Goal: Obtain resource: Download file/media

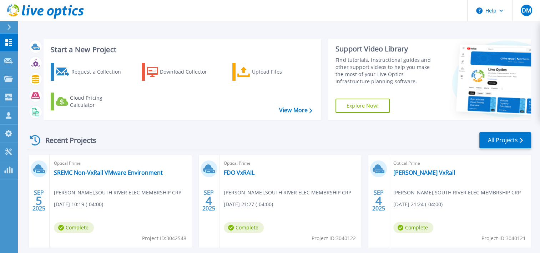
click at [188, 130] on div "Recent Projects All Projects SEP 5 2025 Optical Prime SREMC Non-VxRail VMware E…" at bounding box center [278, 250] width 503 height 248
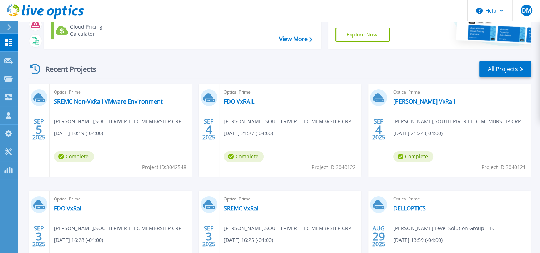
scroll to position [67, 0]
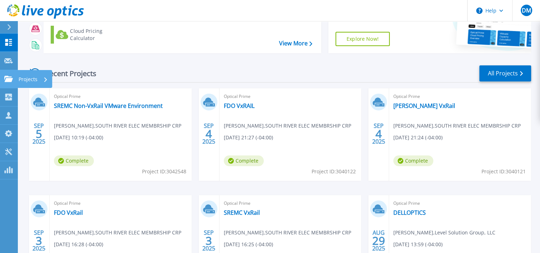
click at [12, 75] on link "Projects Projects" at bounding box center [9, 79] width 18 height 18
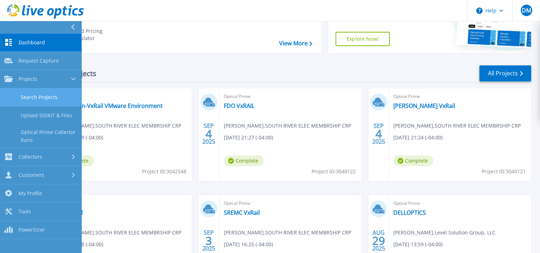
click at [52, 96] on link "Search Projects" at bounding box center [40, 97] width 81 height 18
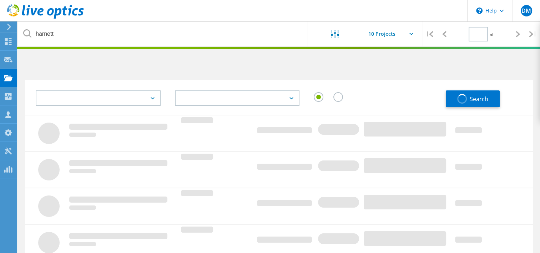
type input "1"
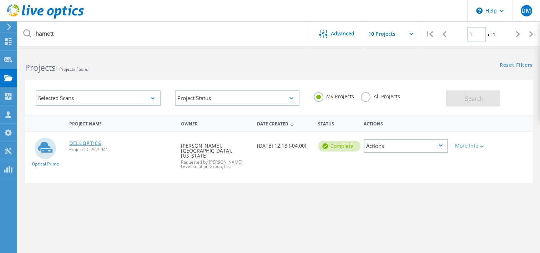
click at [90, 142] on link "DELLOPTICS" at bounding box center [85, 143] width 32 height 5
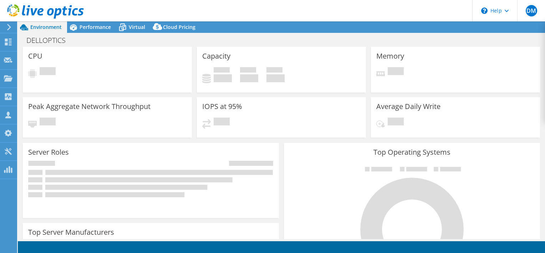
select select "USEast"
select select "USD"
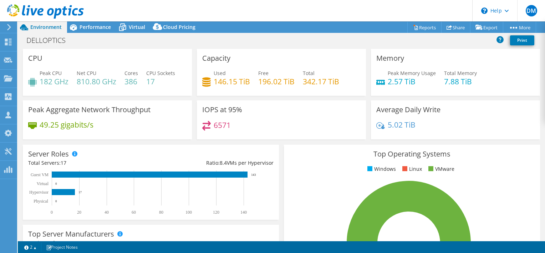
click at [192, 55] on div "CPU Peak CPU 182 GHz Net CPU 810.80 GHz Cores 386 CPU Sockets 17" at bounding box center [107, 72] width 174 height 47
click at [140, 31] on div "Virtual" at bounding box center [133, 26] width 34 height 11
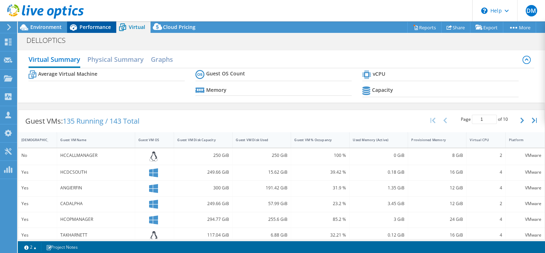
click at [106, 25] on span "Performance" at bounding box center [95, 27] width 31 height 7
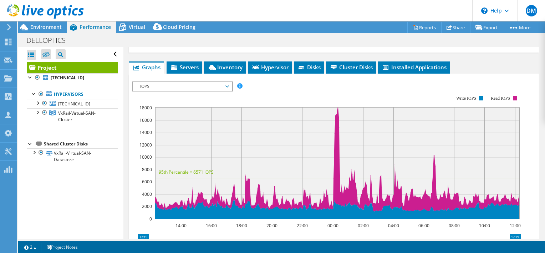
scroll to position [126, 0]
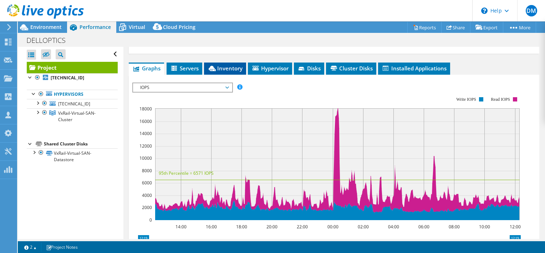
click at [222, 66] on span "Inventory" at bounding box center [225, 68] width 35 height 7
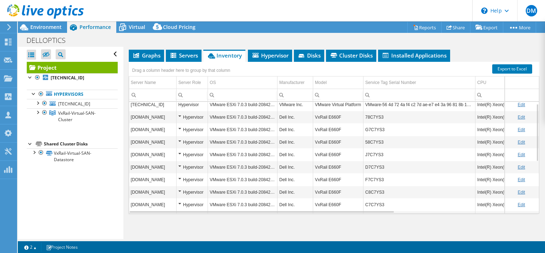
scroll to position [137, 0]
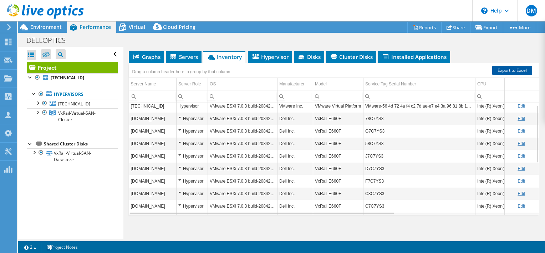
click at [493, 70] on link "Export to Excel" at bounding box center [512, 70] width 40 height 9
